Goal: Check status: Check status

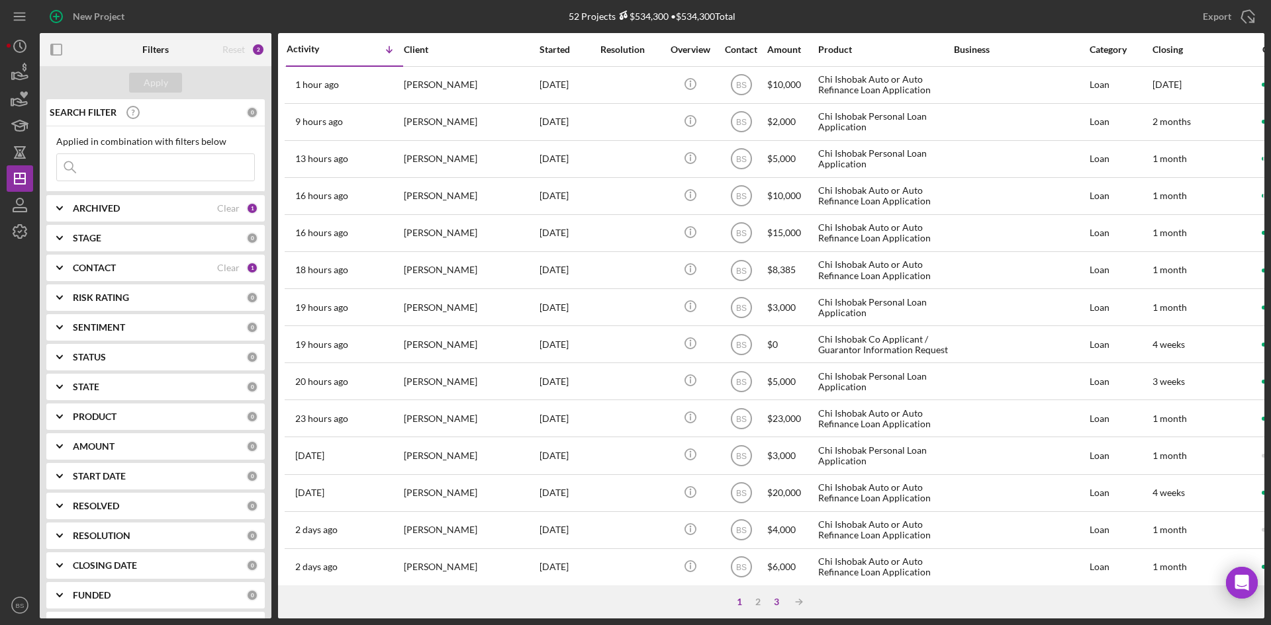
click at [773, 604] on div "3" at bounding box center [776, 602] width 19 height 11
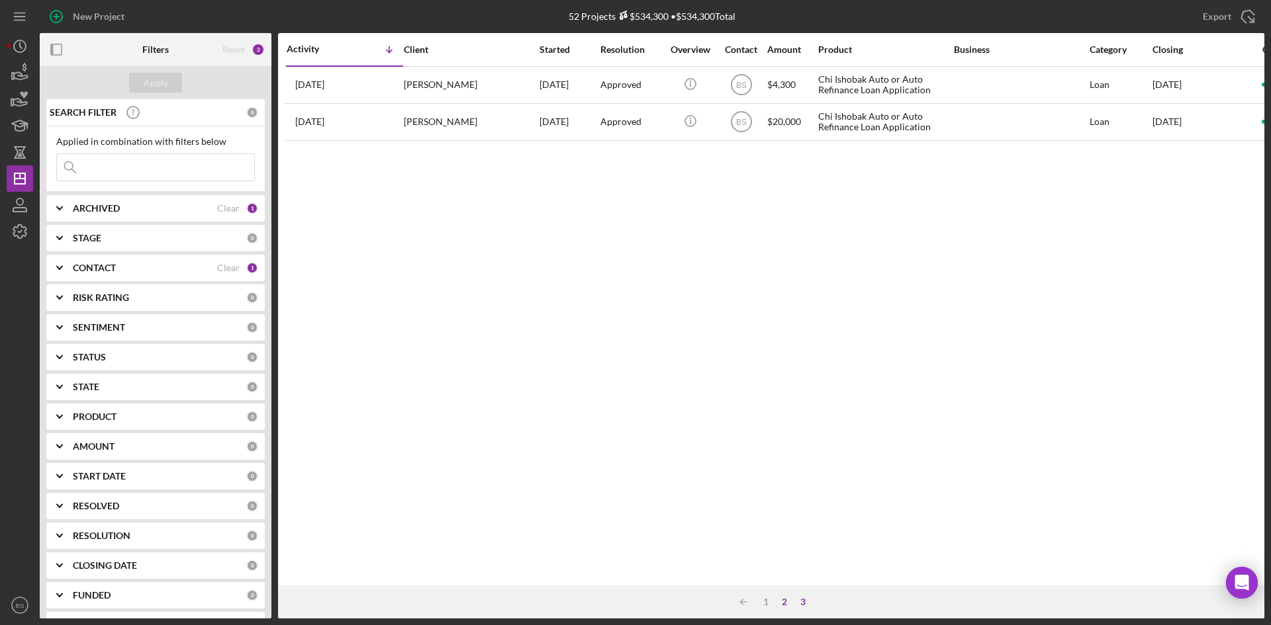
click at [782, 603] on div "2" at bounding box center [784, 602] width 19 height 11
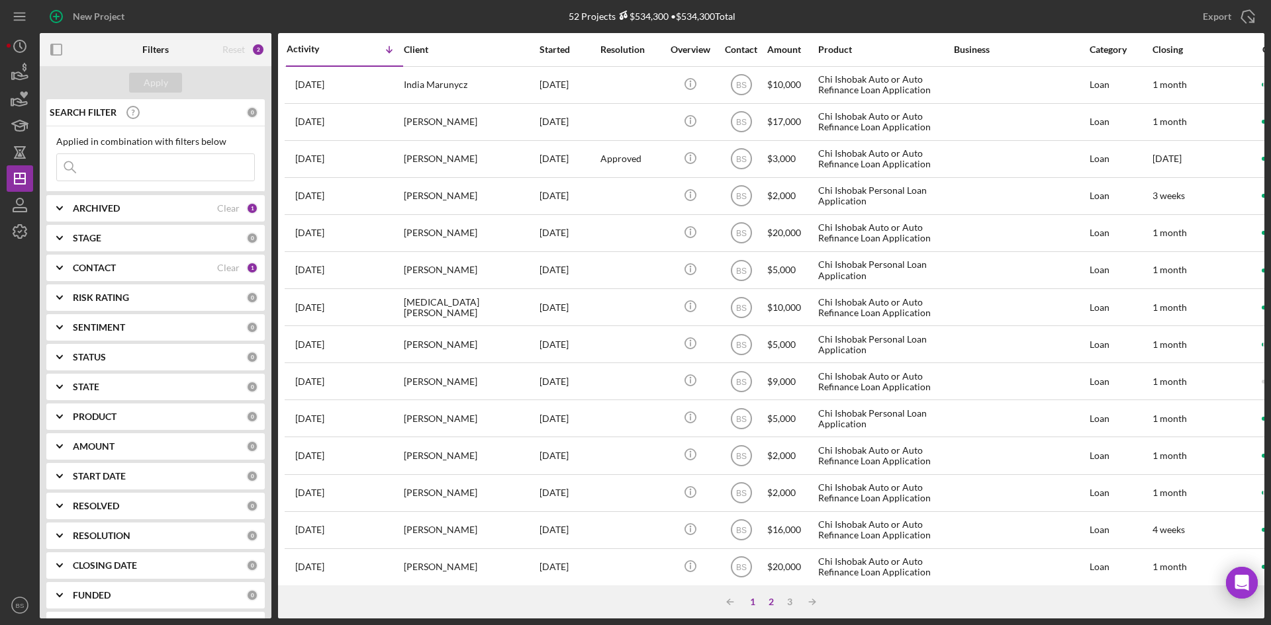
click at [752, 603] on div "1" at bounding box center [752, 602] width 19 height 11
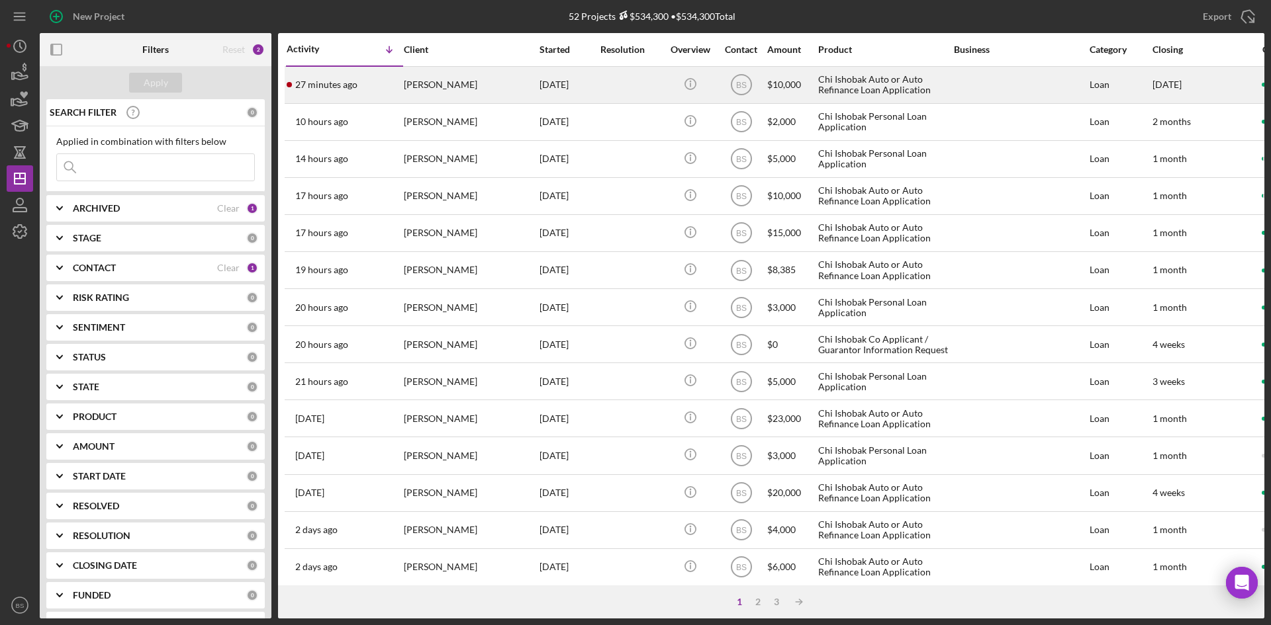
click at [379, 97] on div "27 minutes ago [PERSON_NAME]" at bounding box center [345, 85] width 116 height 35
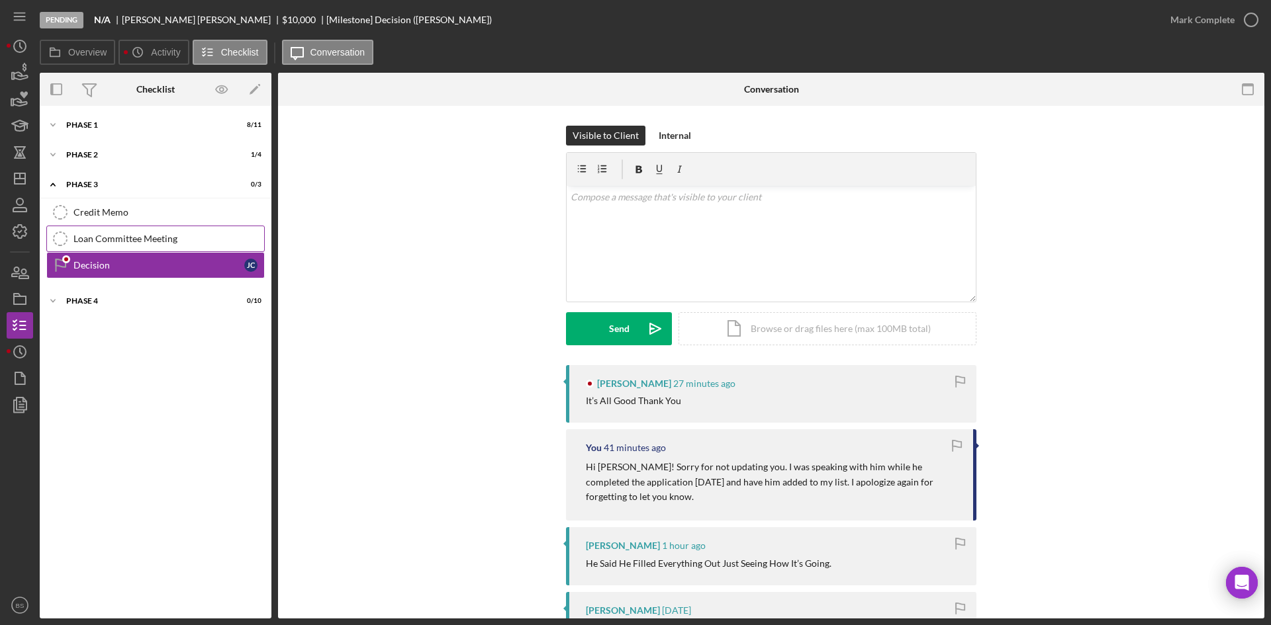
click at [198, 236] on div "Loan Committee Meeting" at bounding box center [168, 239] width 191 height 11
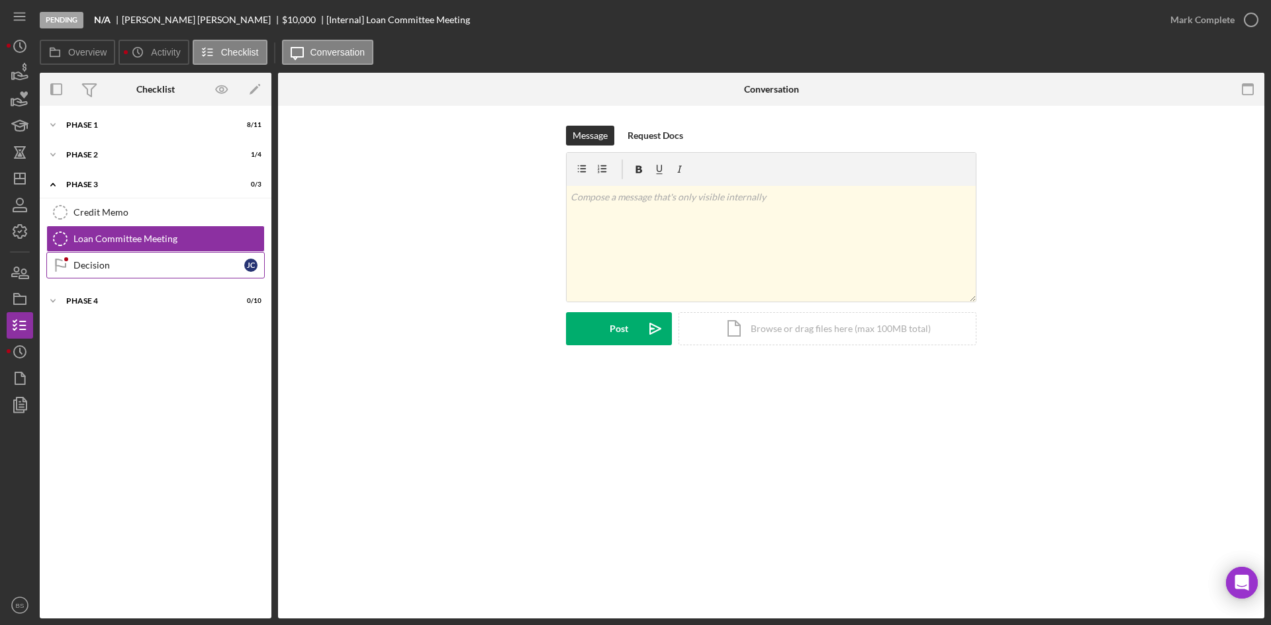
click at [193, 261] on div "Decision" at bounding box center [158, 265] width 171 height 11
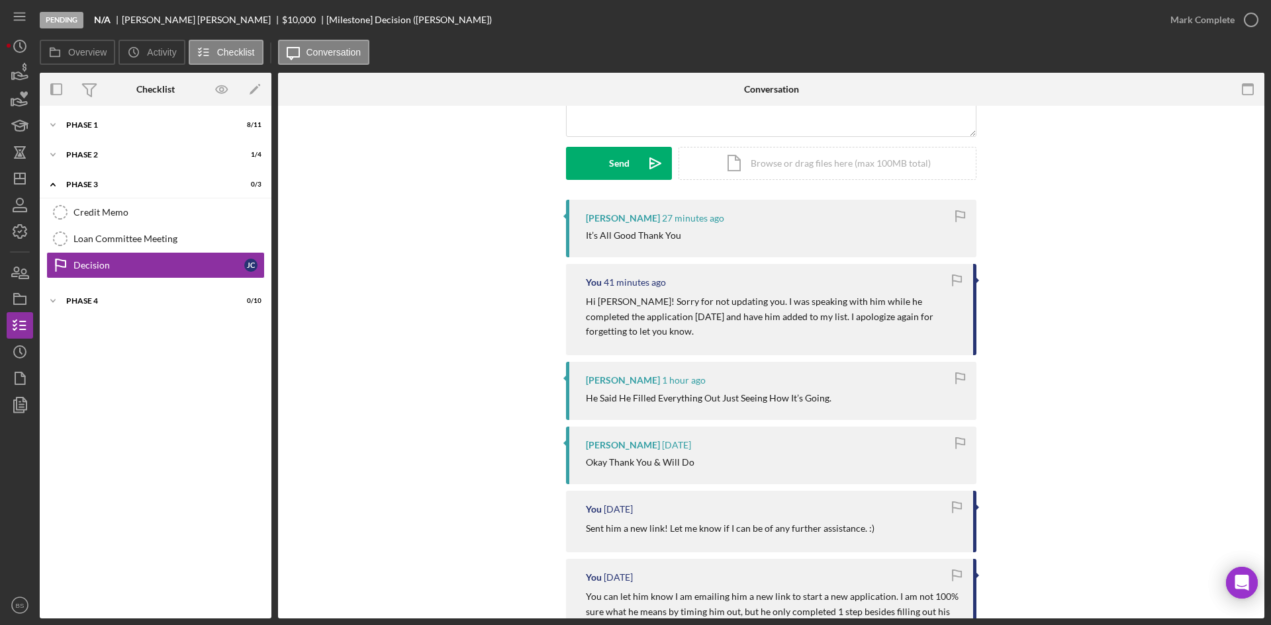
scroll to position [199, 0]
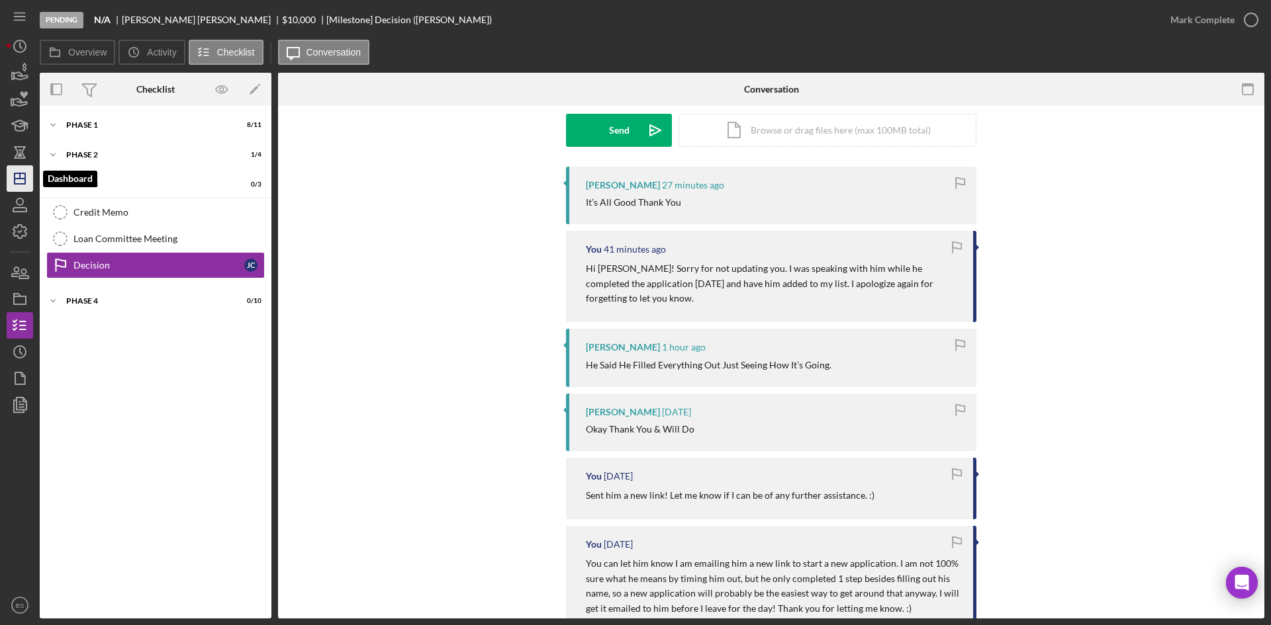
click at [30, 177] on icon "Icon/Dashboard" at bounding box center [19, 178] width 33 height 33
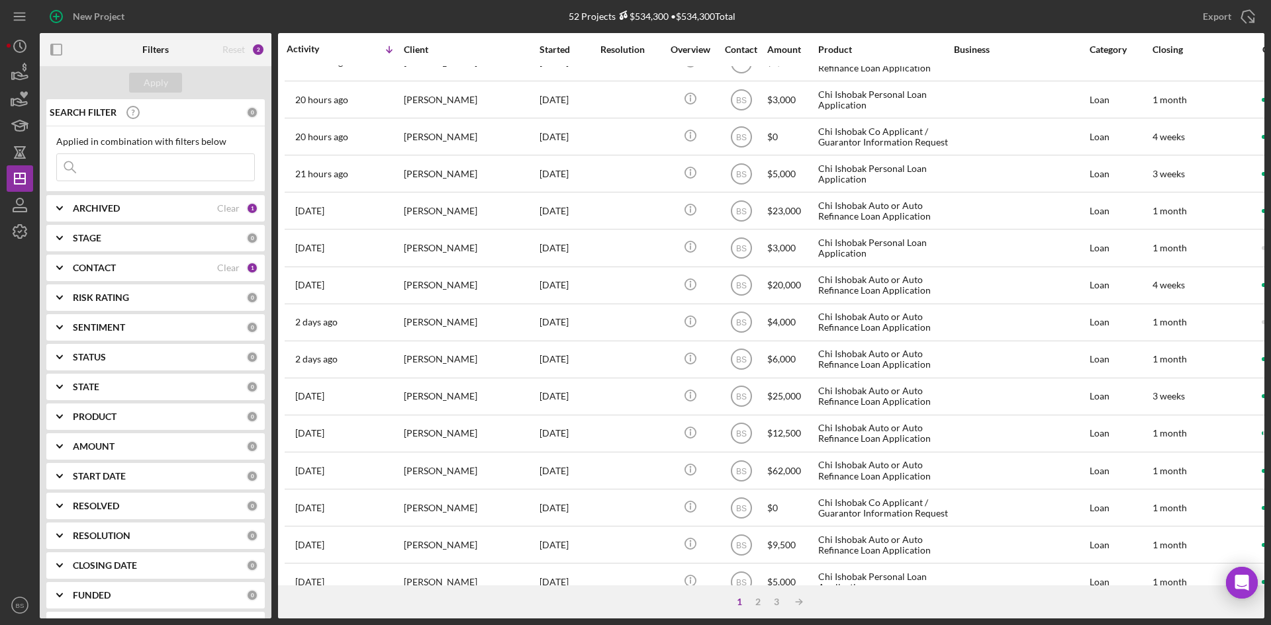
scroll to position [426, 0]
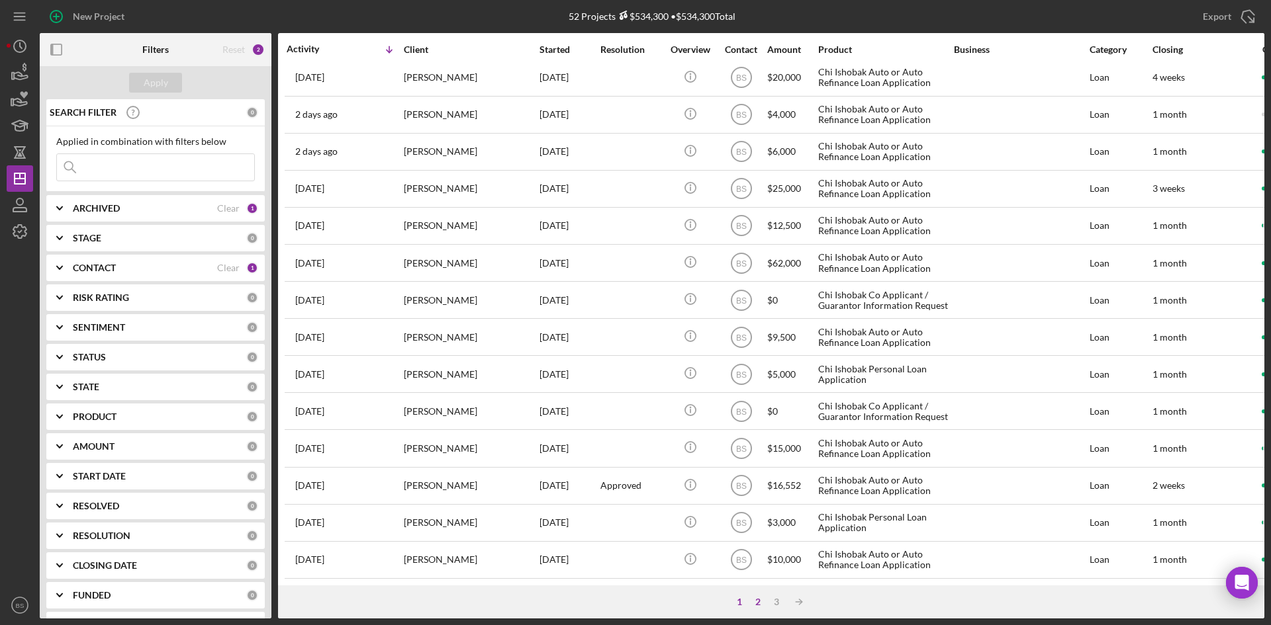
click at [760, 602] on div "2" at bounding box center [757, 602] width 19 height 11
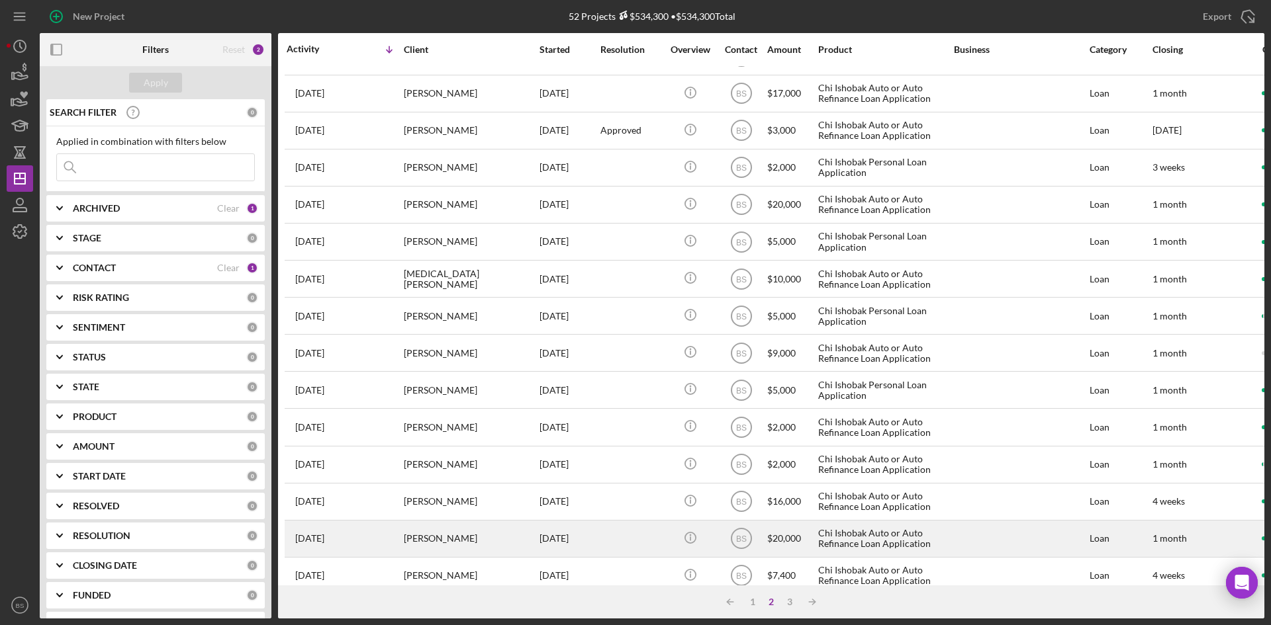
scroll to position [95, 0]
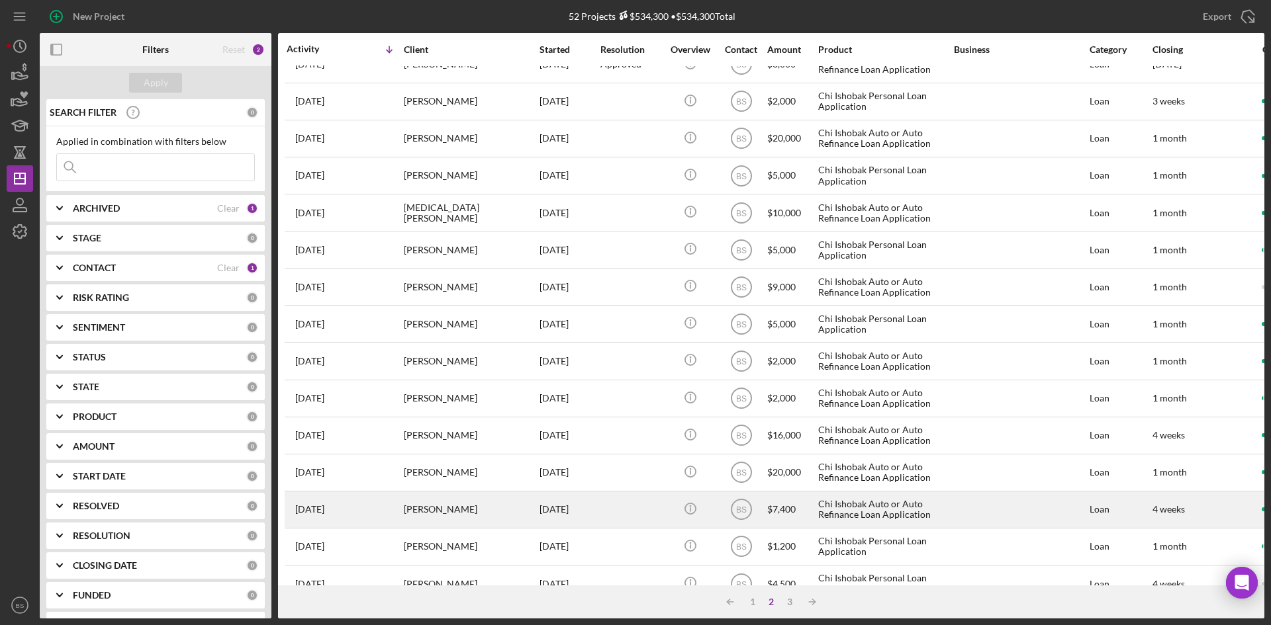
click at [463, 508] on div "[PERSON_NAME]" at bounding box center [470, 509] width 132 height 35
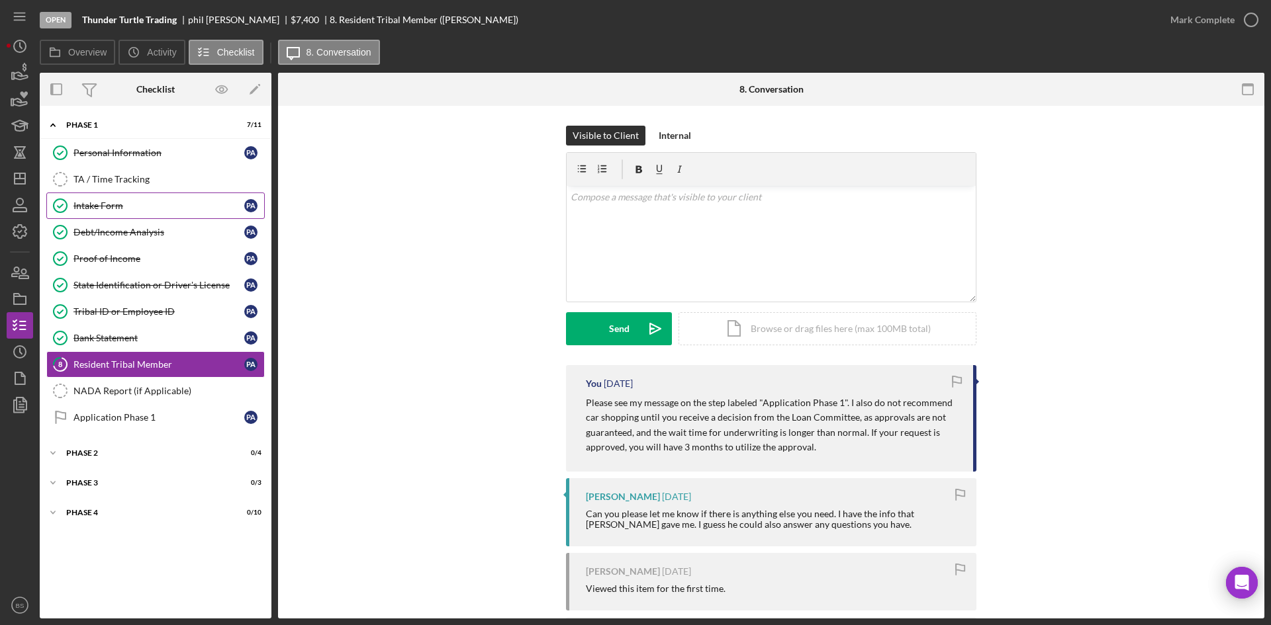
click at [174, 203] on div "Intake Form" at bounding box center [158, 206] width 171 height 11
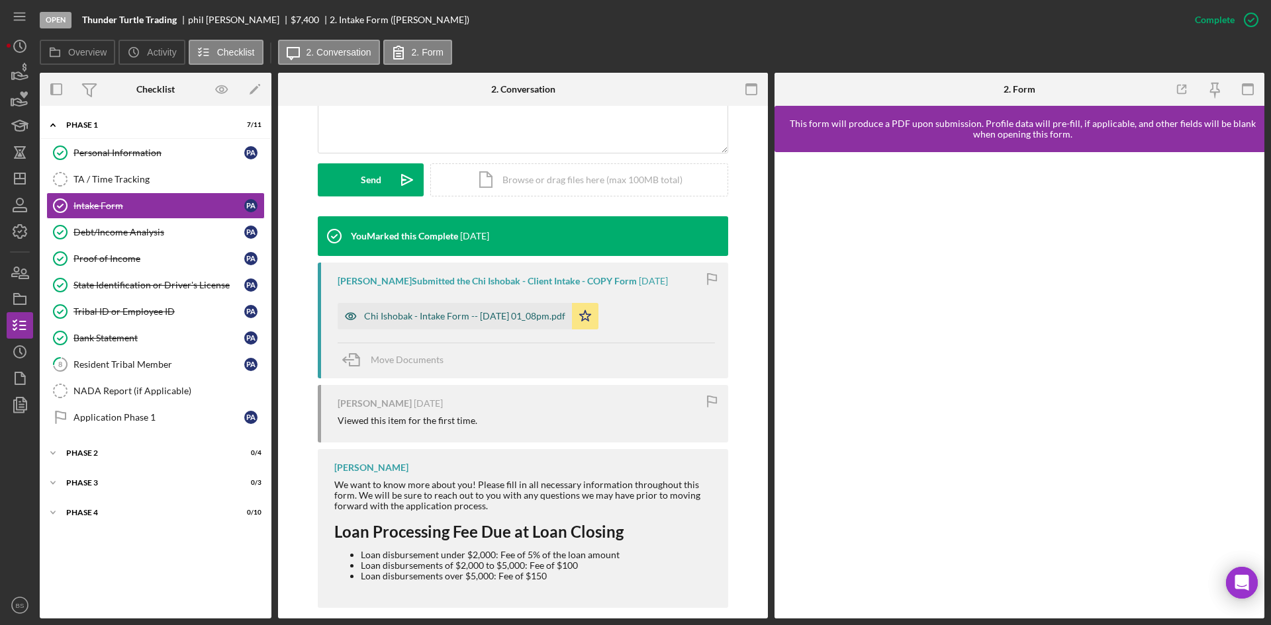
click at [475, 324] on div "Chi Ishobak - Intake Form -- [DATE] 01_08pm.pdf" at bounding box center [455, 316] width 234 height 26
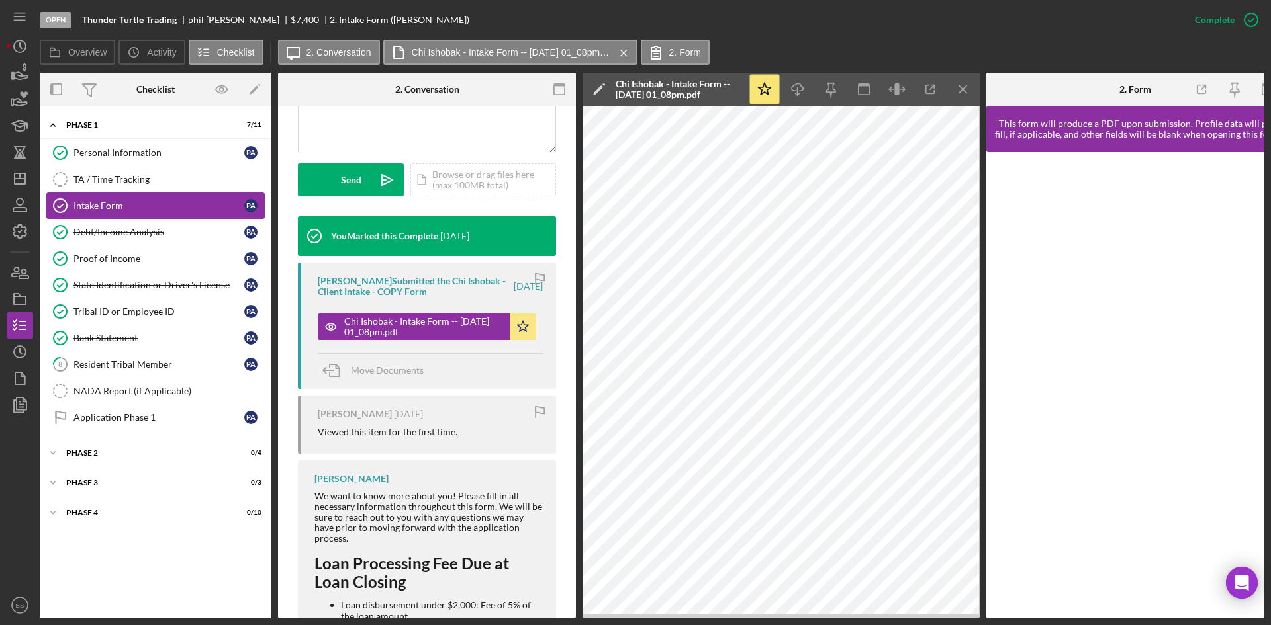
click at [161, 216] on link "Intake Form Intake Form p a" at bounding box center [155, 206] width 218 height 26
click at [159, 230] on div "Debt/Income Analysis" at bounding box center [158, 232] width 171 height 11
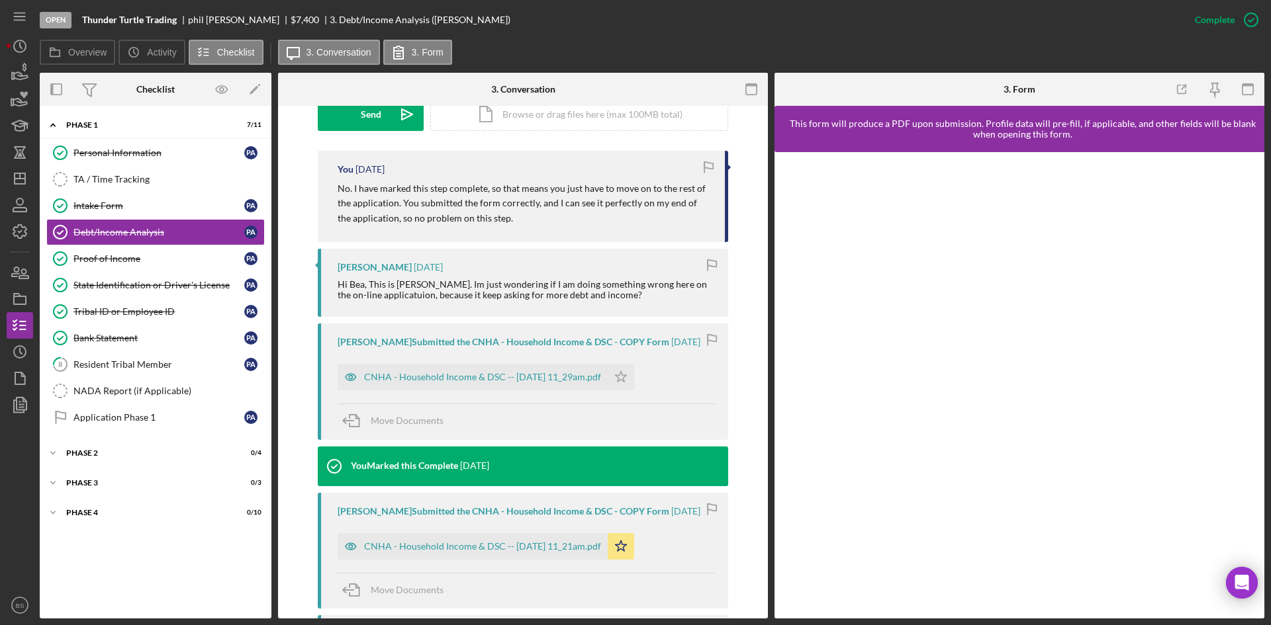
scroll to position [397, 0]
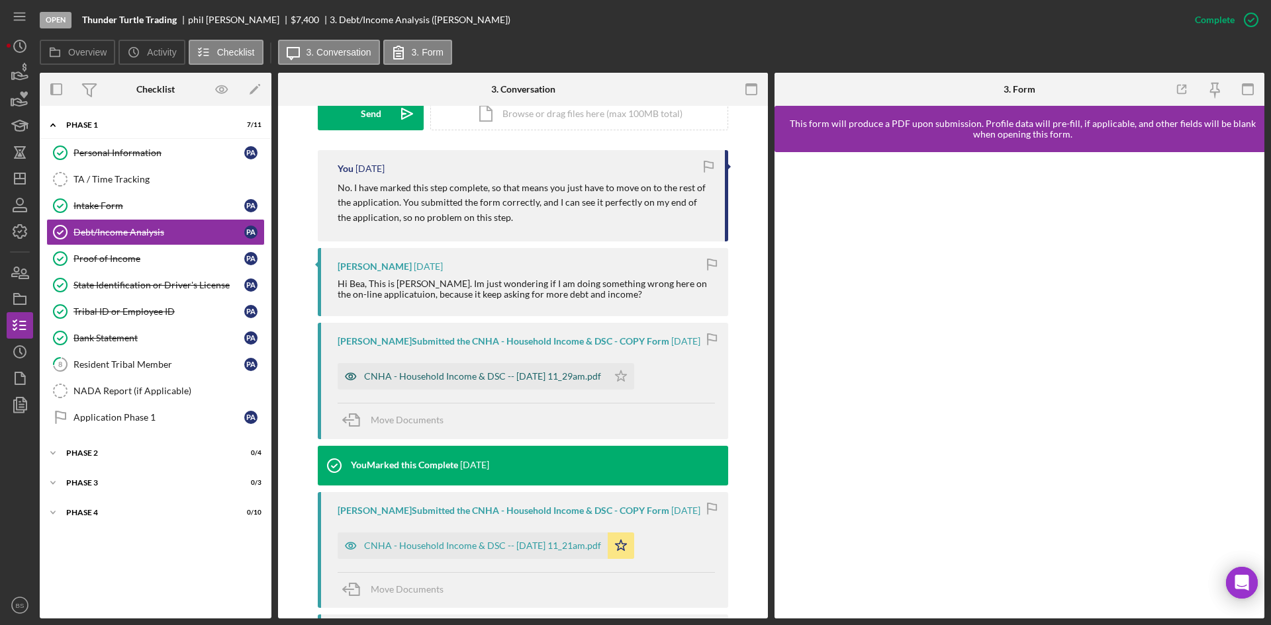
click at [484, 375] on div "CNHA - Household Income & DSC -- [DATE] 11_29am.pdf" at bounding box center [482, 376] width 237 height 11
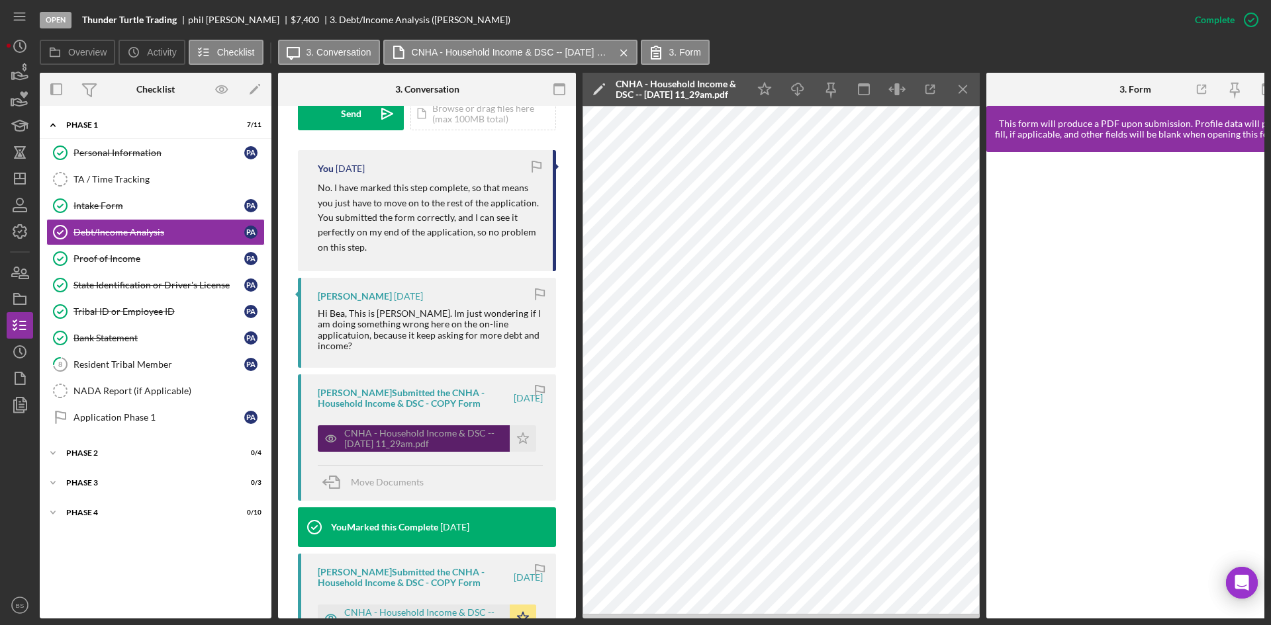
scroll to position [610, 0]
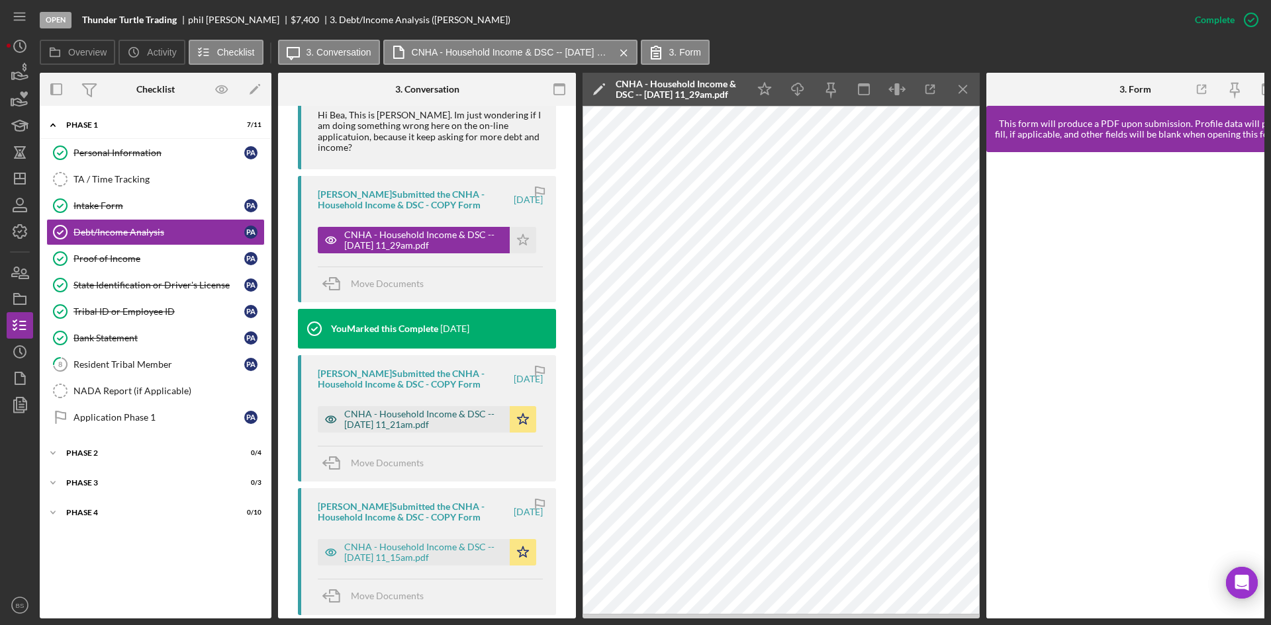
click at [430, 416] on div "CNHA - Household Income & DSC -- [DATE] 11_21am.pdf" at bounding box center [423, 419] width 159 height 21
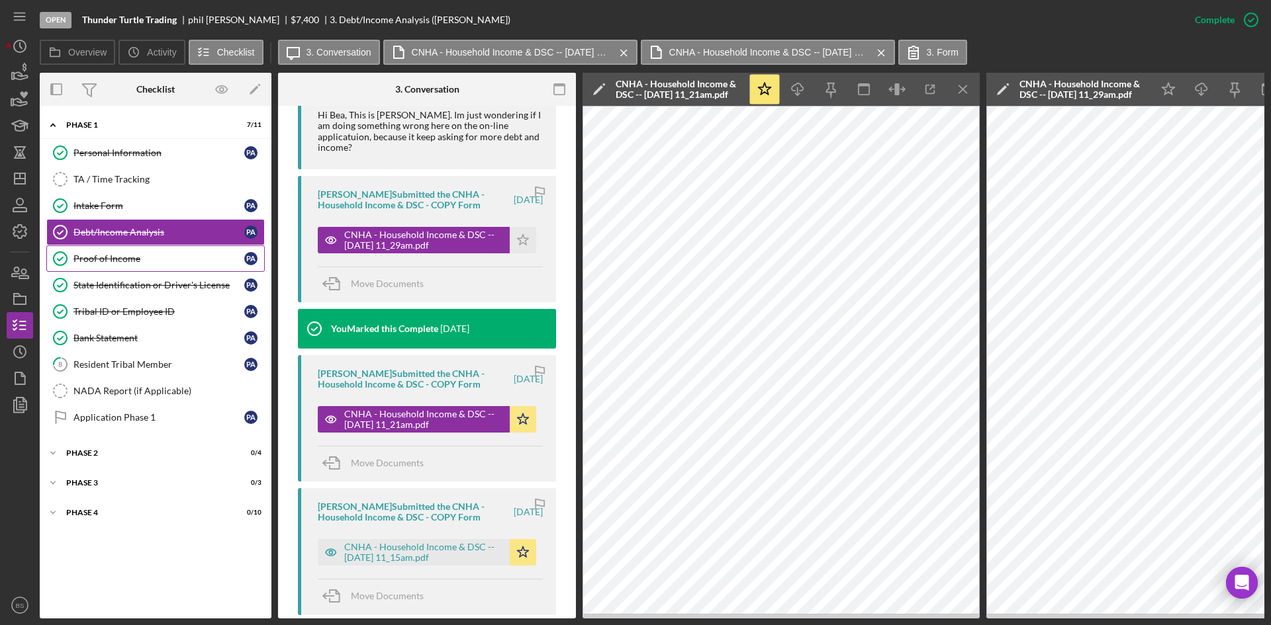
click at [216, 265] on link "Proof of Income Proof of Income p a" at bounding box center [155, 259] width 218 height 26
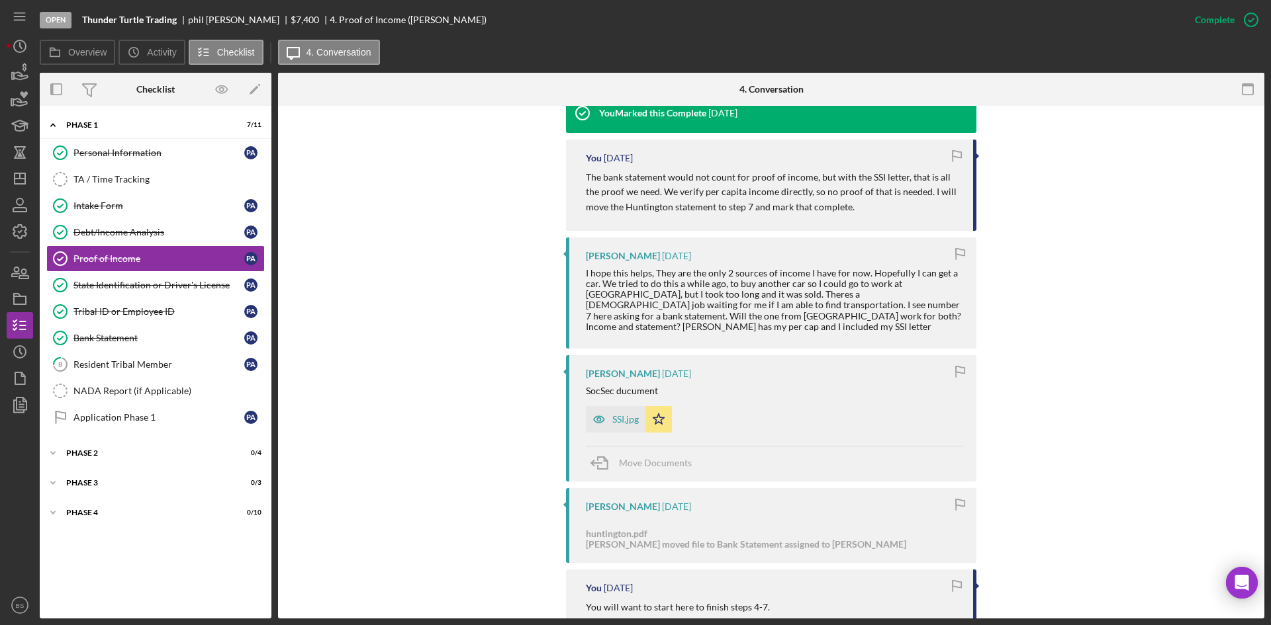
scroll to position [529, 0]
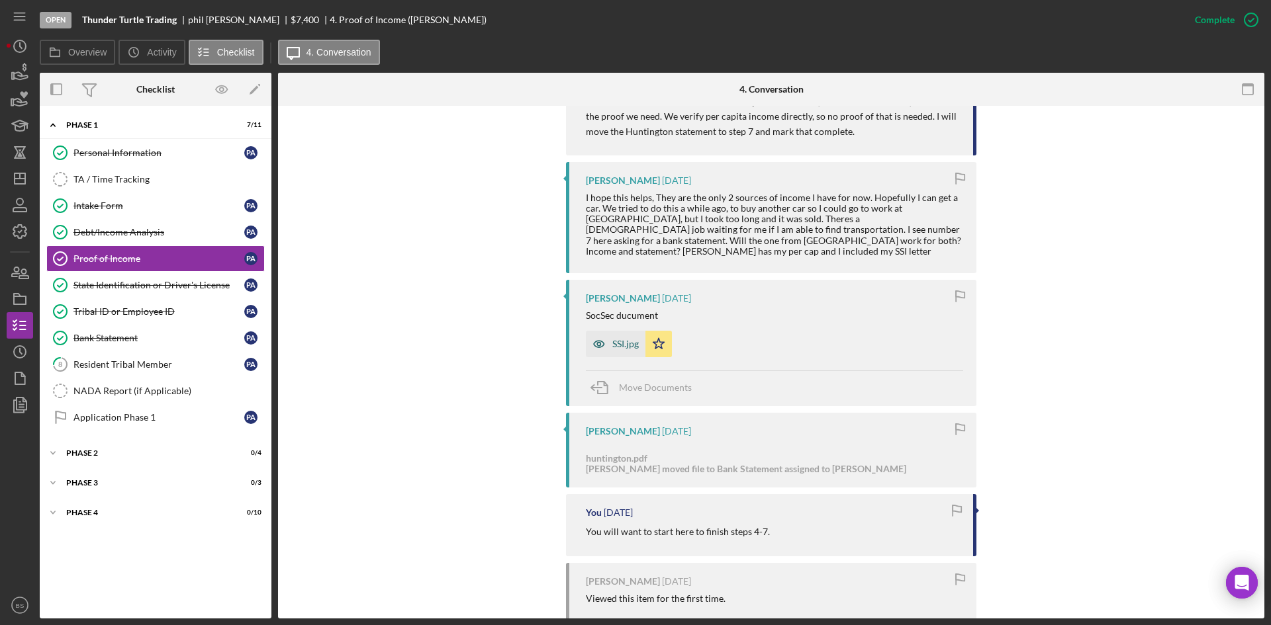
click at [625, 341] on div "SSI.jpg" at bounding box center [625, 344] width 26 height 11
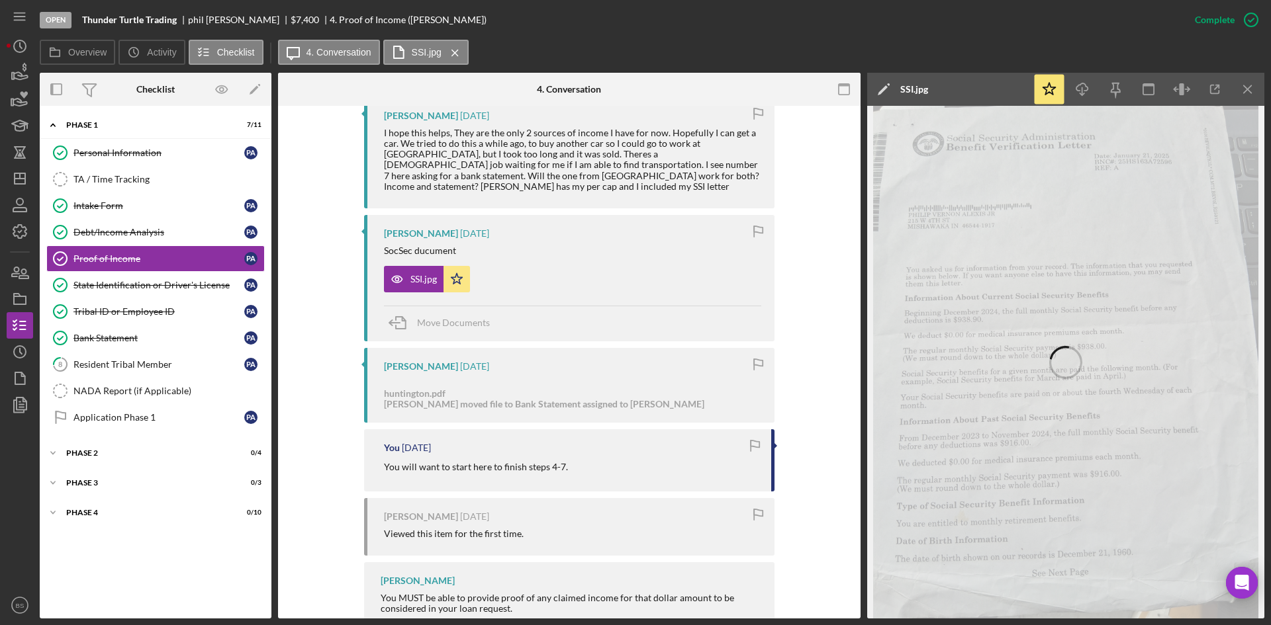
scroll to position [686, 0]
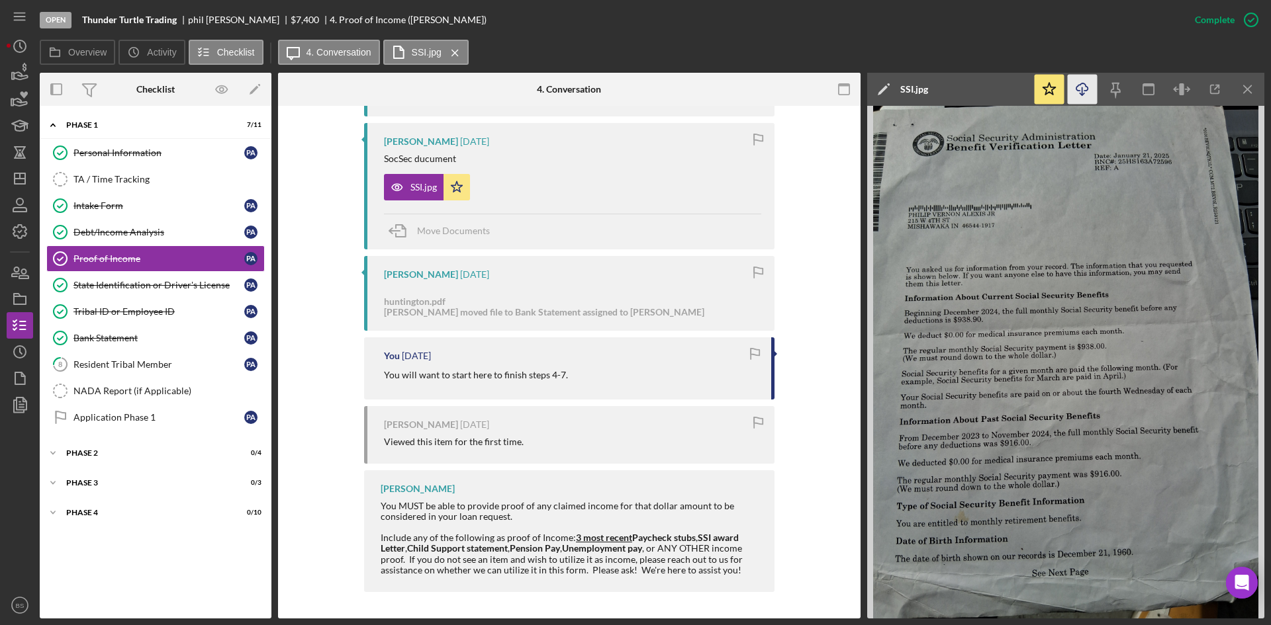
click at [1084, 91] on icon "button" at bounding box center [1081, 86] width 11 height 7
drag, startPoint x: 127, startPoint y: 292, endPoint x: 136, endPoint y: 290, distance: 9.5
click at [127, 292] on link "State Identification or Driver's License State Identification or Driver's Licen…" at bounding box center [155, 285] width 218 height 26
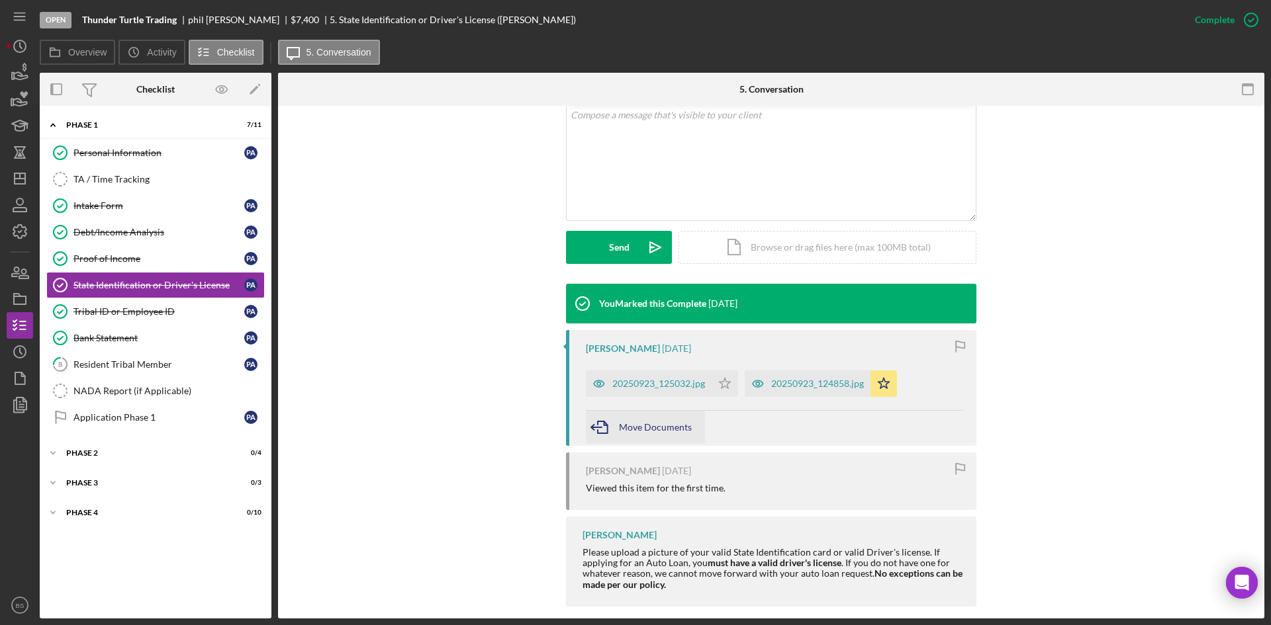
scroll to position [265, 0]
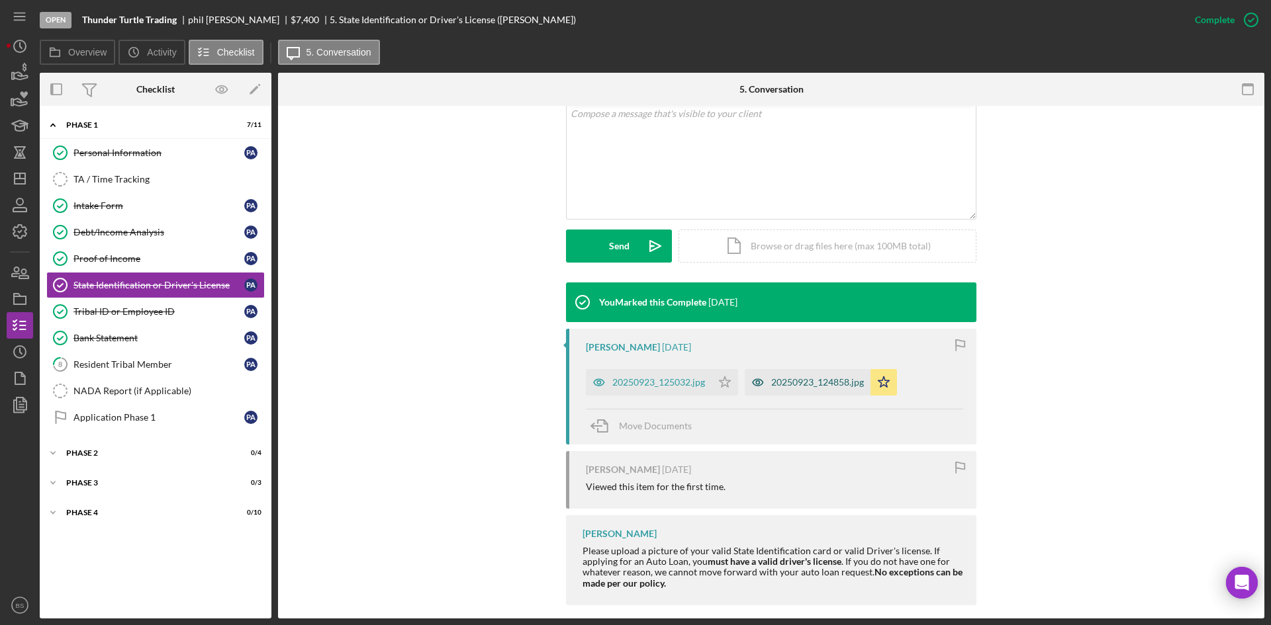
click at [829, 388] on div "20250923_124858.jpg" at bounding box center [807, 382] width 126 height 26
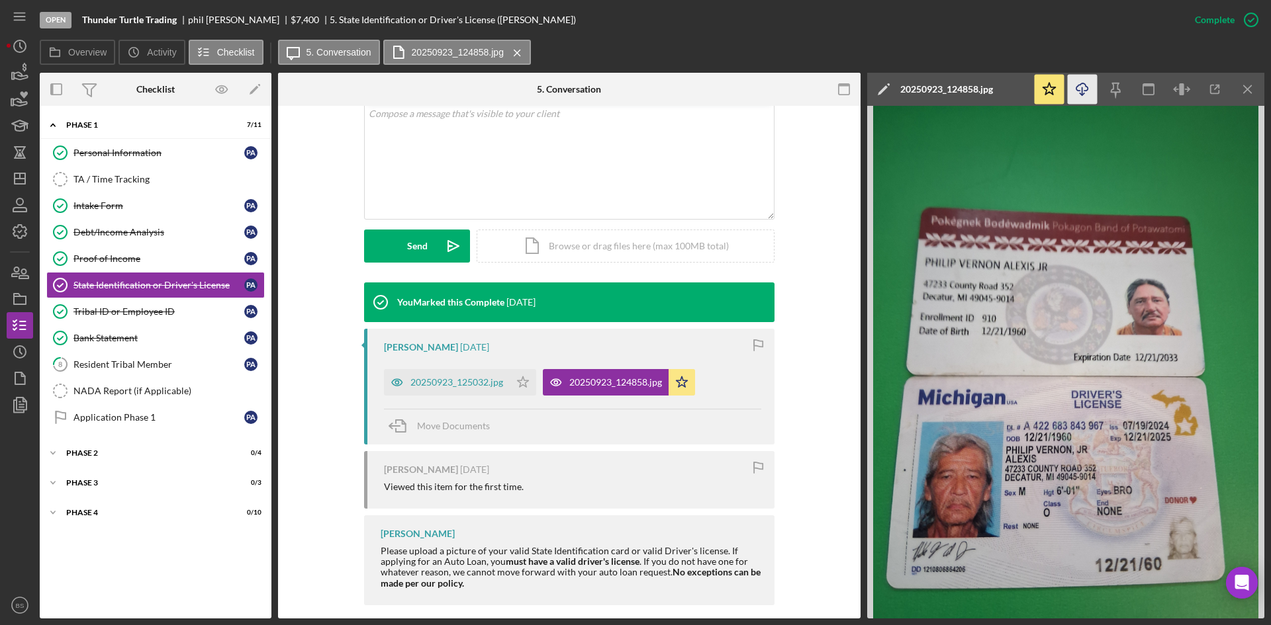
click at [1079, 92] on icon "Icon/Download" at bounding box center [1082, 90] width 30 height 30
drag, startPoint x: 134, startPoint y: 338, endPoint x: 343, endPoint y: 378, distance: 212.3
click at [134, 338] on div "Bank Statement" at bounding box center [158, 338] width 171 height 11
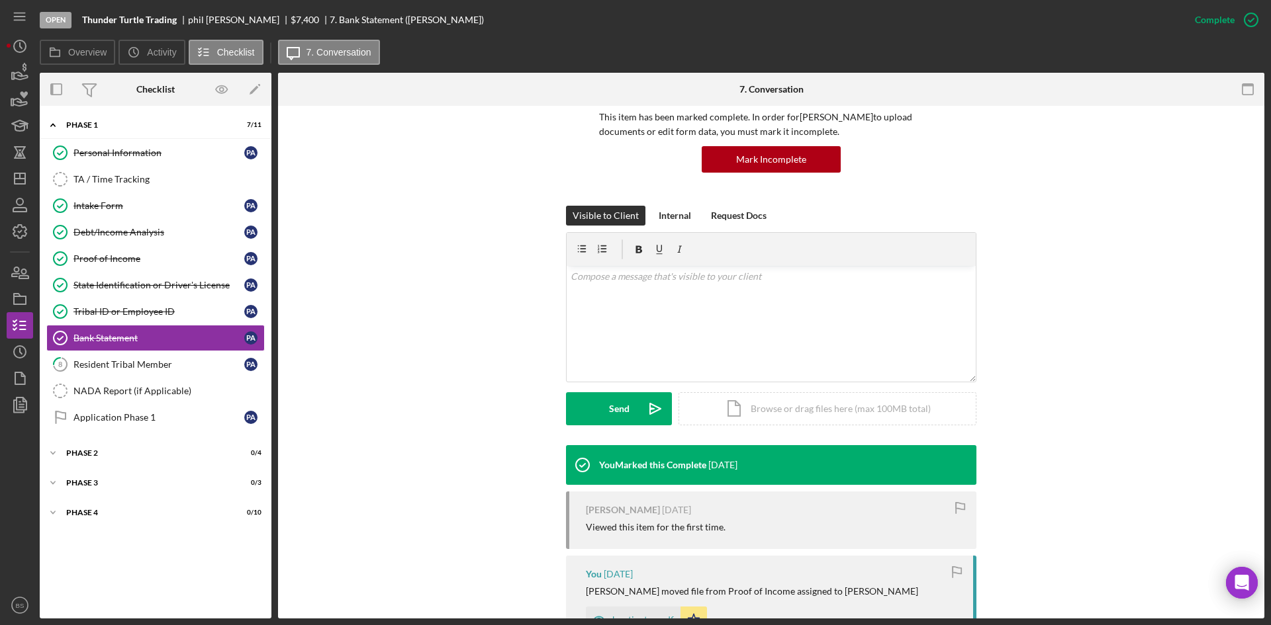
scroll to position [265, 0]
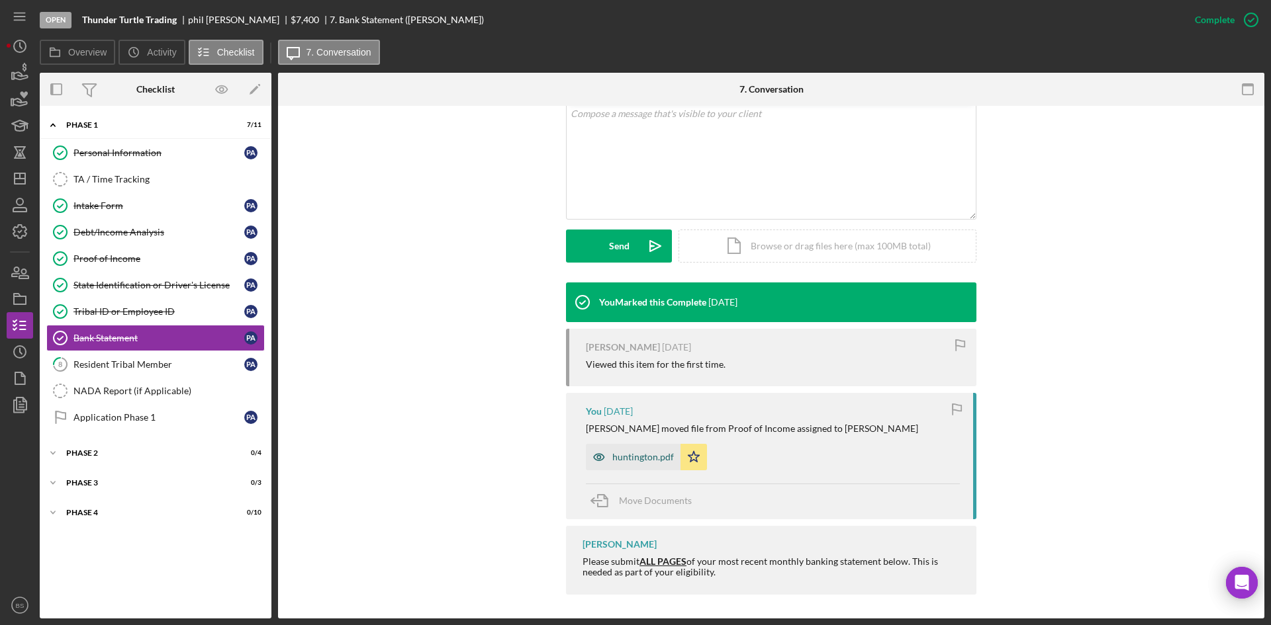
click at [639, 444] on div "huntington.pdf" at bounding box center [633, 457] width 95 height 26
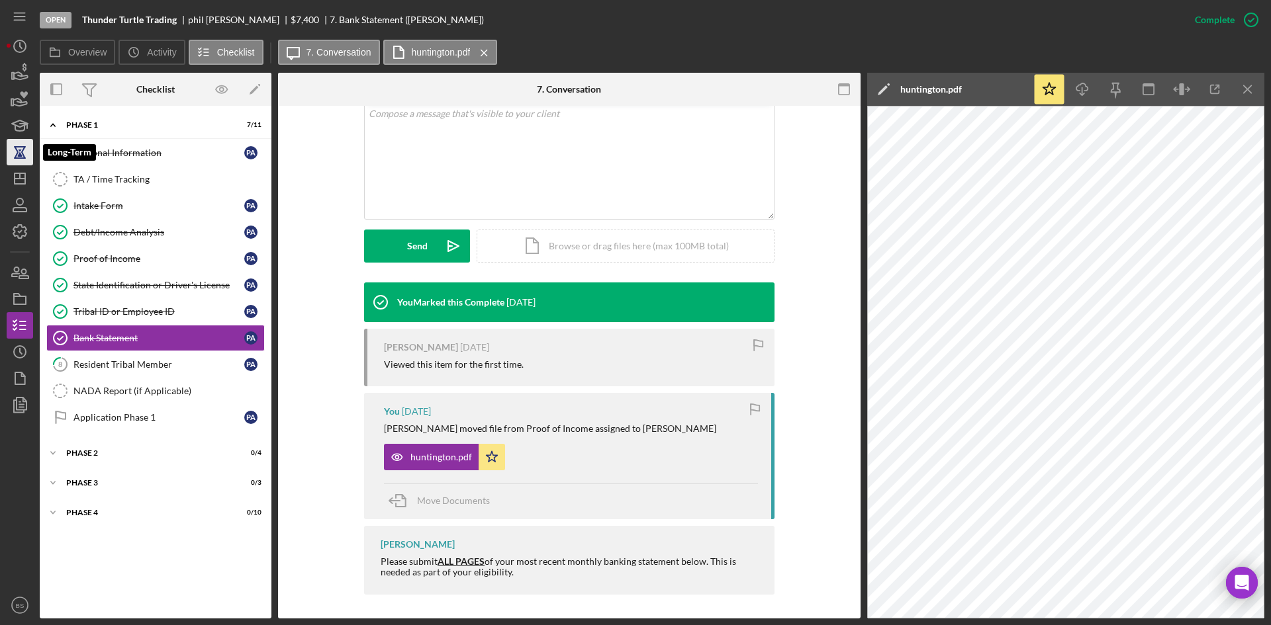
click at [19, 163] on icon "button" at bounding box center [19, 152] width 33 height 33
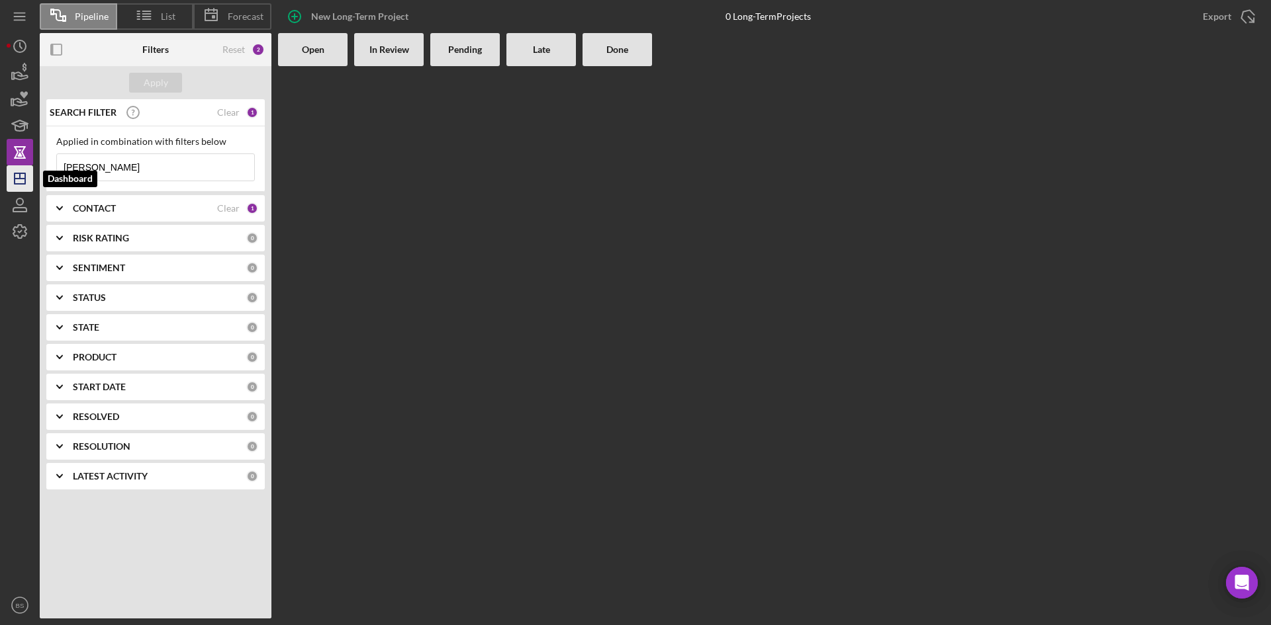
click at [19, 171] on icon "Icon/Dashboard" at bounding box center [19, 178] width 33 height 33
